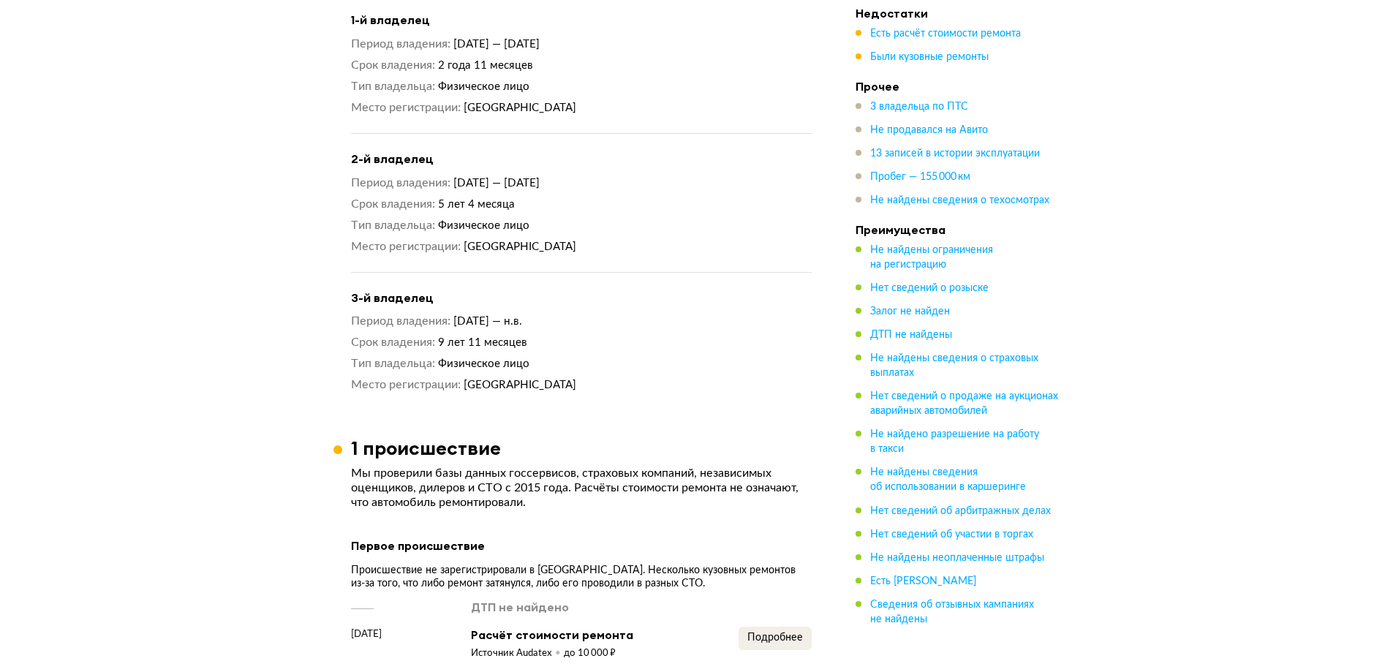
scroll to position [1317, 0]
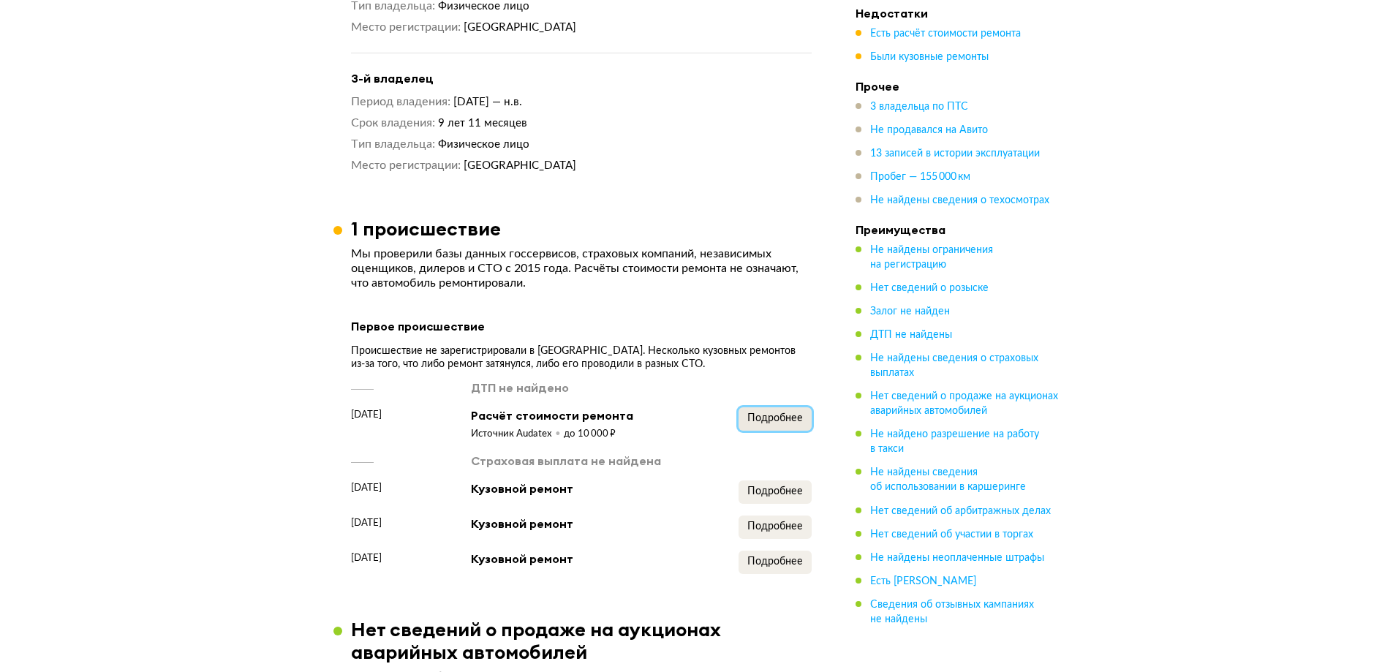
click at [767, 419] on span "Подробнее" at bounding box center [776, 418] width 56 height 10
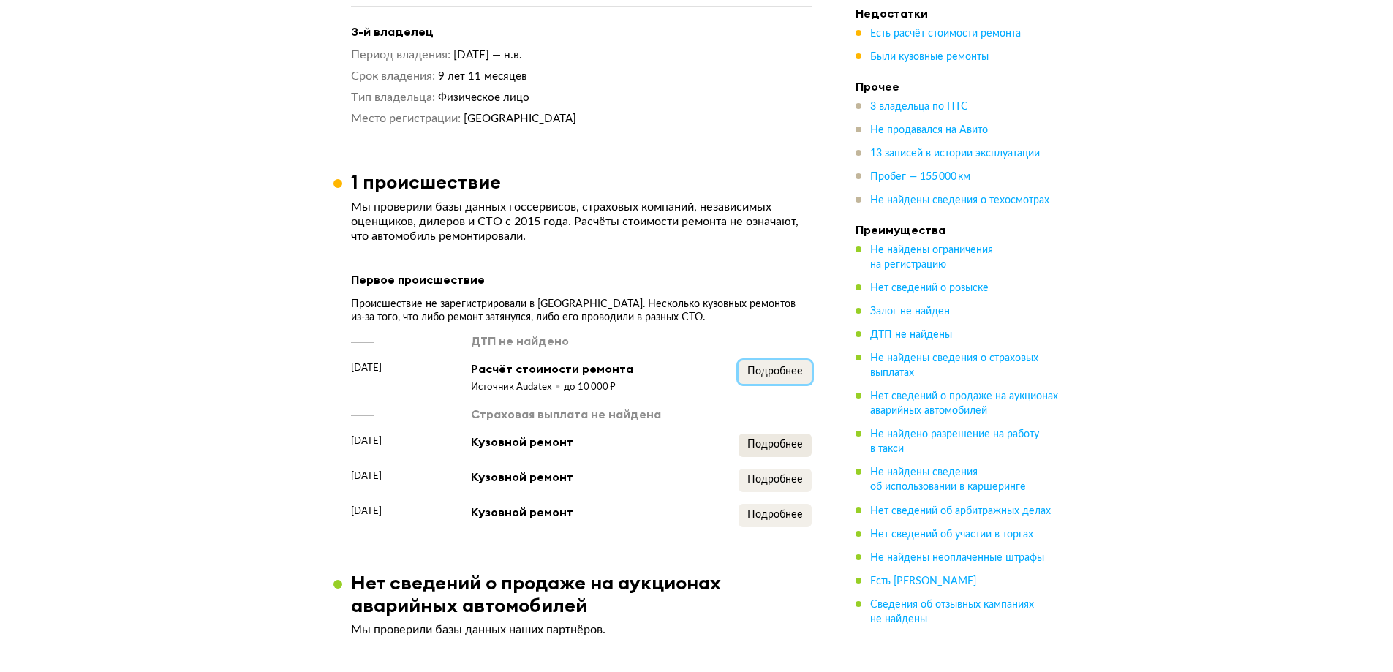
scroll to position [1390, 0]
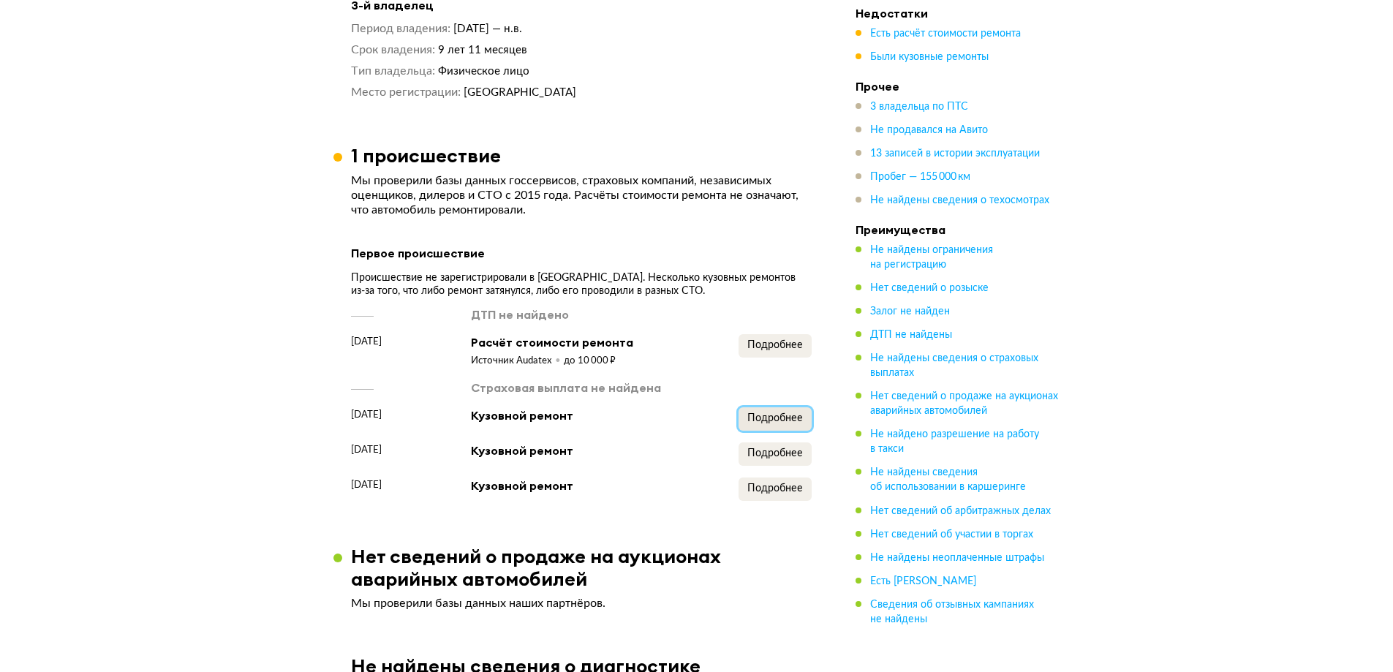
click at [748, 418] on span "Подробнее" at bounding box center [776, 418] width 56 height 10
click at [761, 459] on span "Подробнее" at bounding box center [776, 453] width 56 height 10
click at [759, 494] on span "Подробнее" at bounding box center [776, 488] width 56 height 10
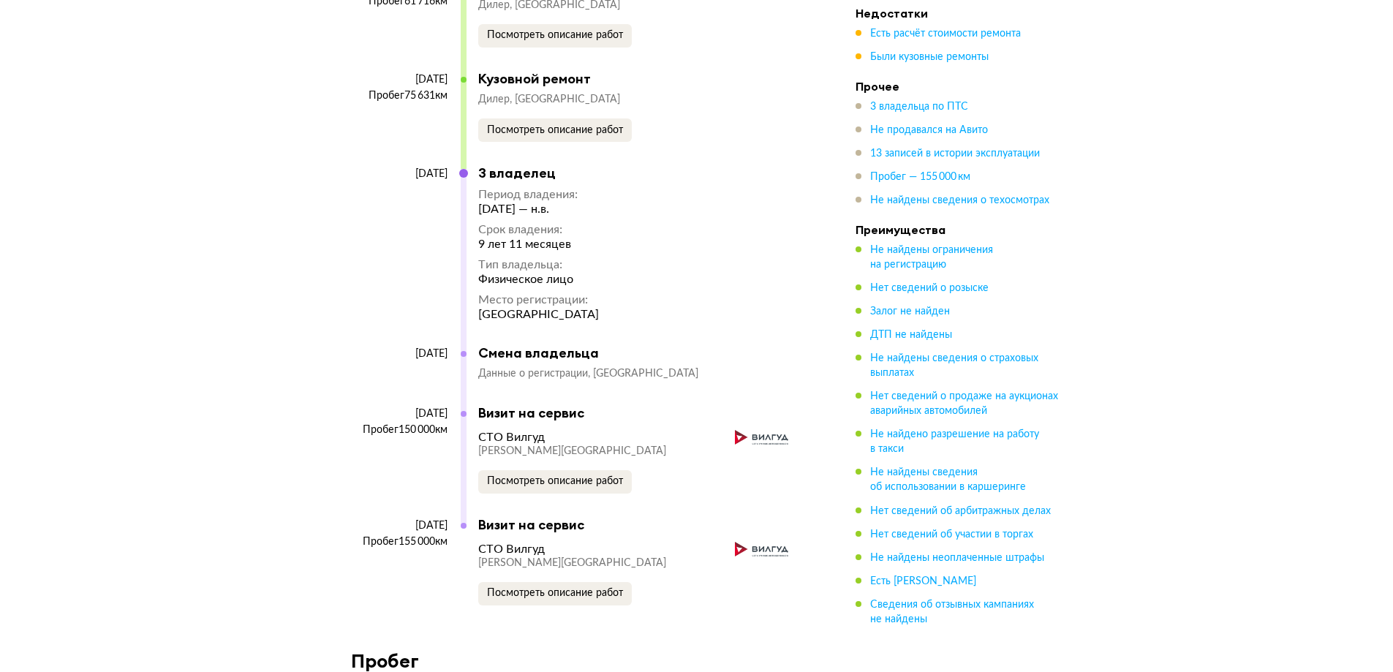
scroll to position [4169, 0]
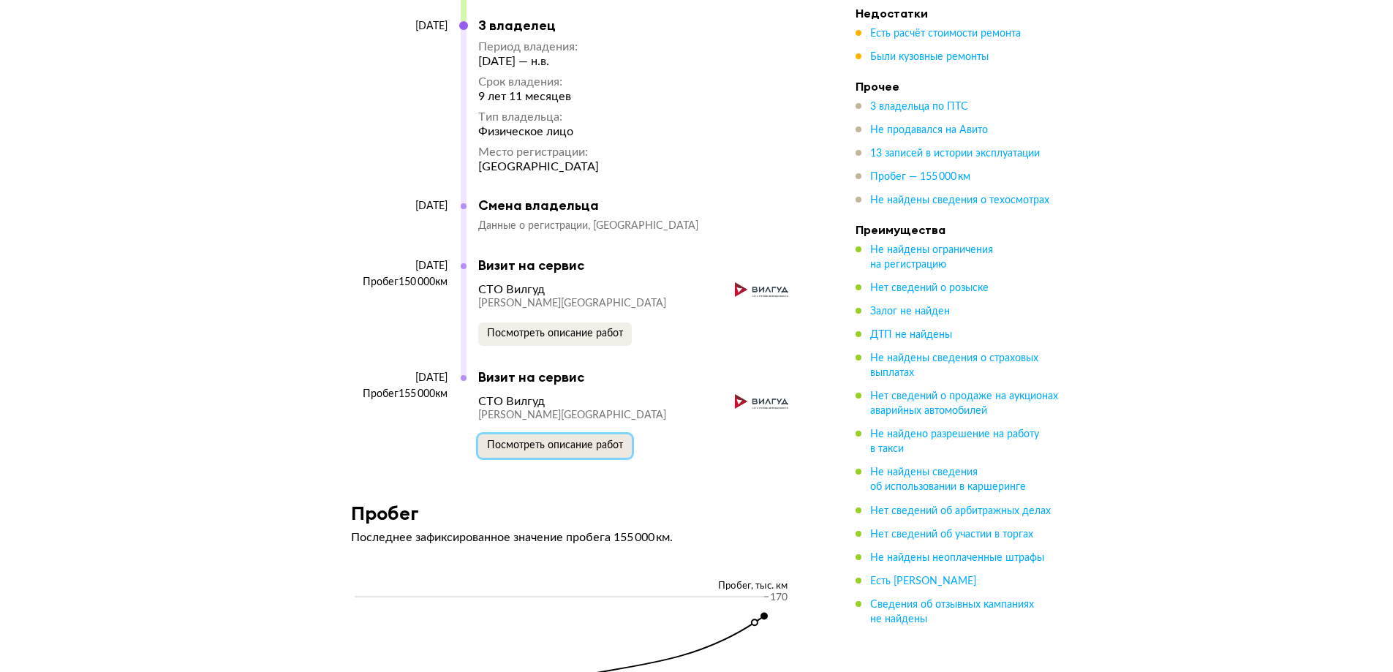
click at [504, 451] on span "Посмотреть описание работ" at bounding box center [555, 445] width 136 height 10
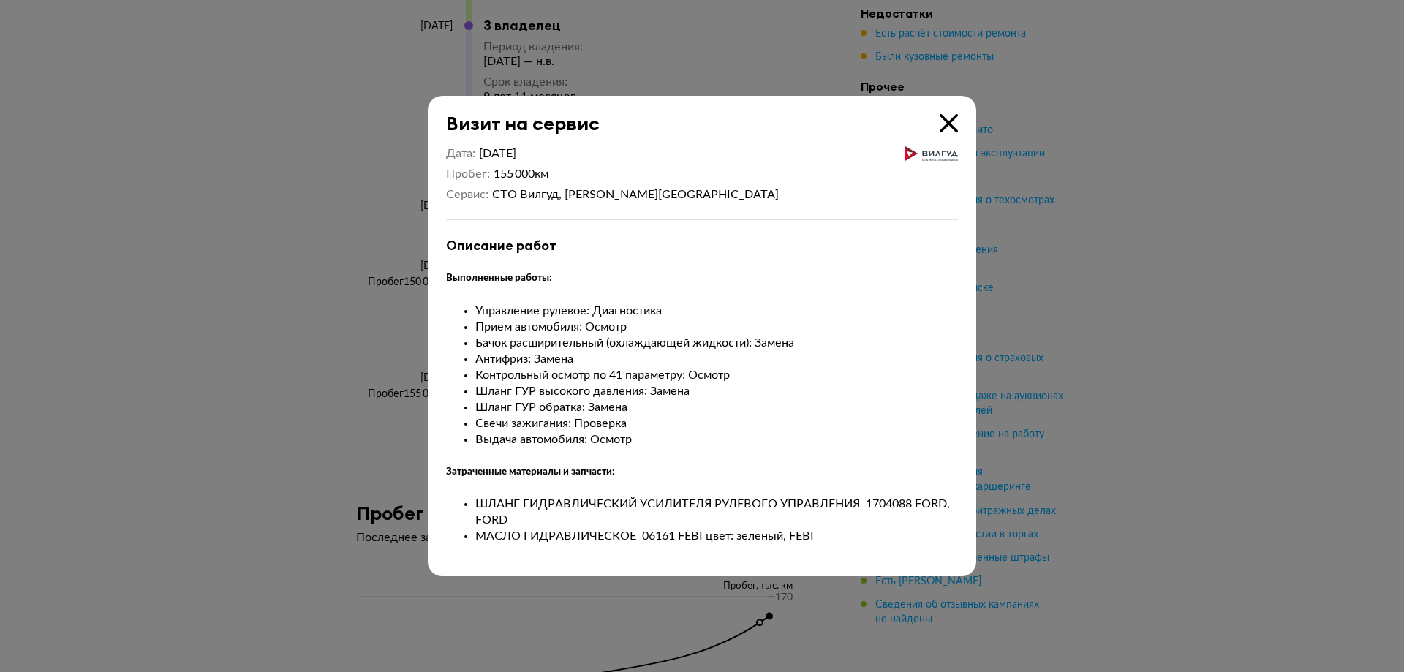
click at [284, 424] on div at bounding box center [702, 336] width 1404 height 672
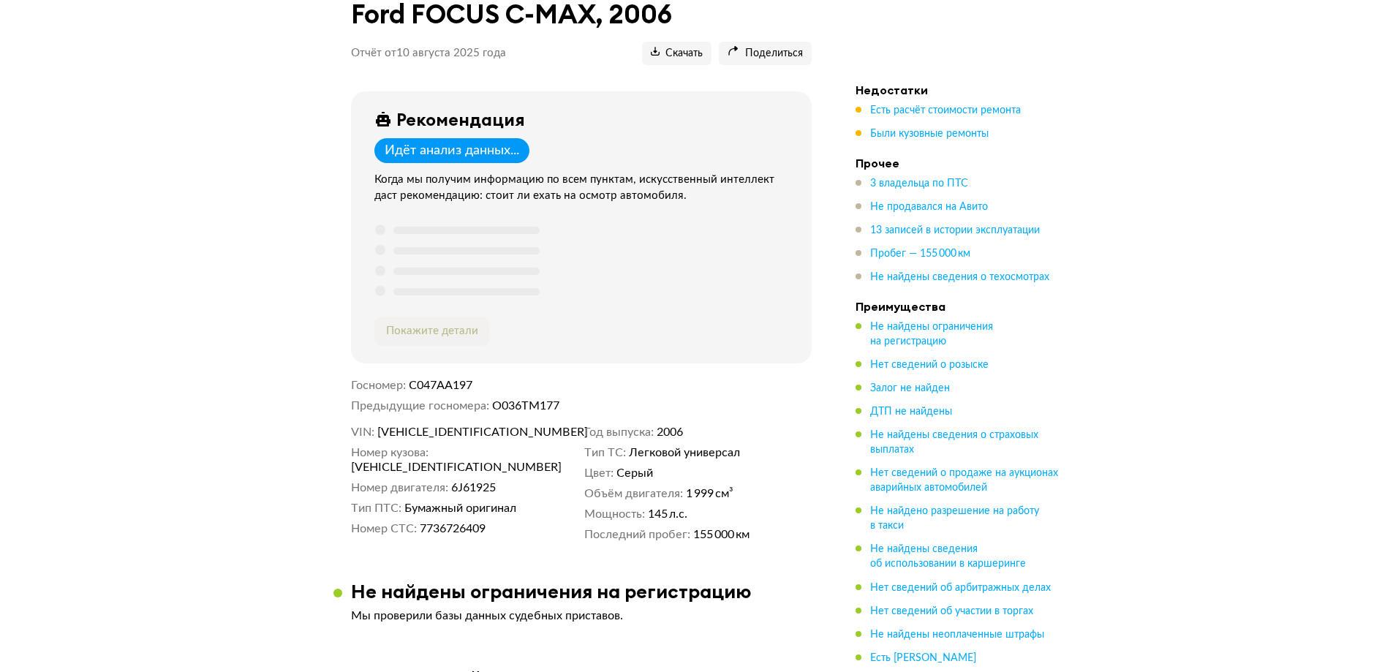
scroll to position [0, 0]
